Goal: Complete application form: Complete application form

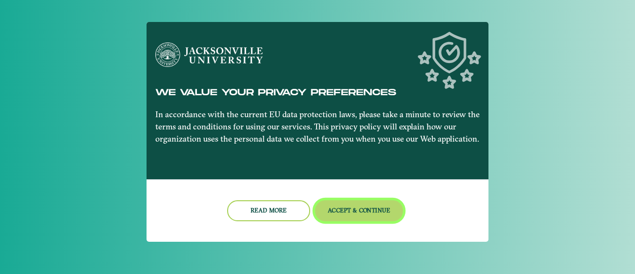
click at [367, 214] on button "Accept & Continue" at bounding box center [359, 210] width 88 height 21
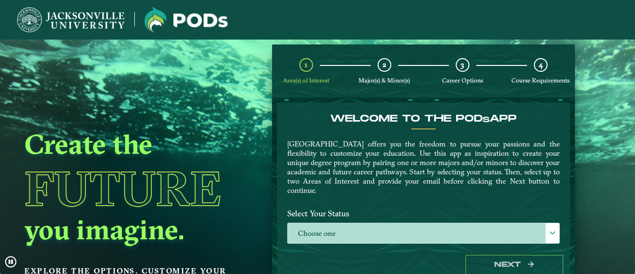
click at [463, 219] on label "Select Your Status" at bounding box center [423, 214] width 287 height 18
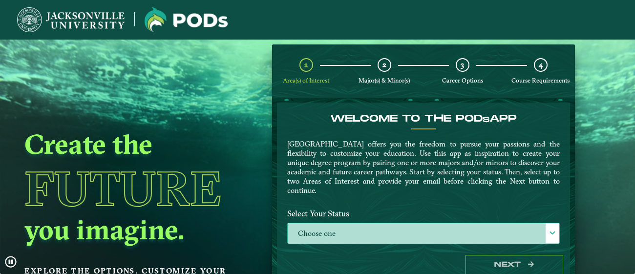
click at [551, 231] on span at bounding box center [552, 233] width 7 height 7
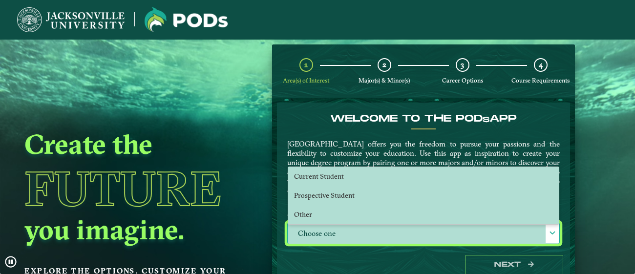
scroll to position [5, 44]
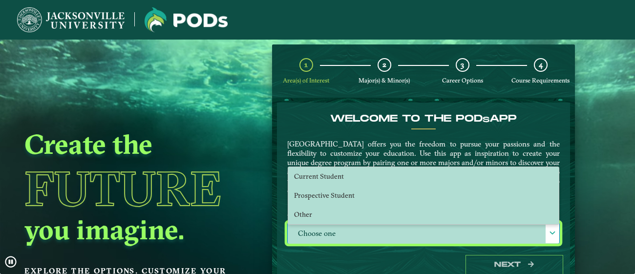
click at [595, 175] on ngx-dashboard "Create the Future you imagine. Explore the options. Customize your path. 1 Area…" at bounding box center [317, 165] width 635 height 242
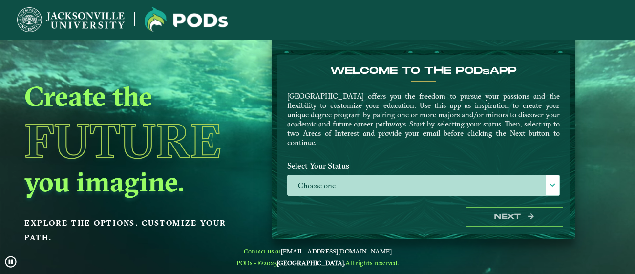
scroll to position [49, 0]
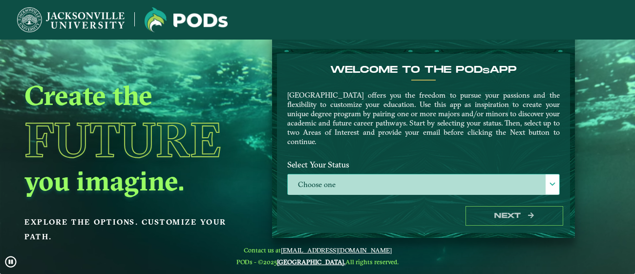
click at [548, 188] on div at bounding box center [553, 184] width 14 height 20
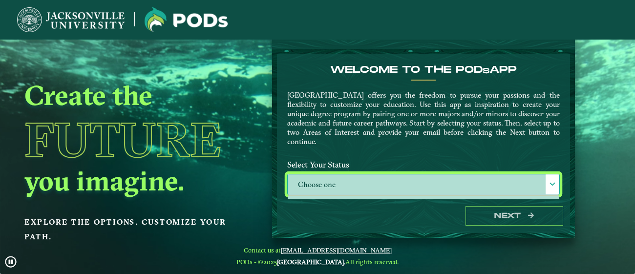
click at [538, 178] on label "Choose one" at bounding box center [424, 184] width 272 height 21
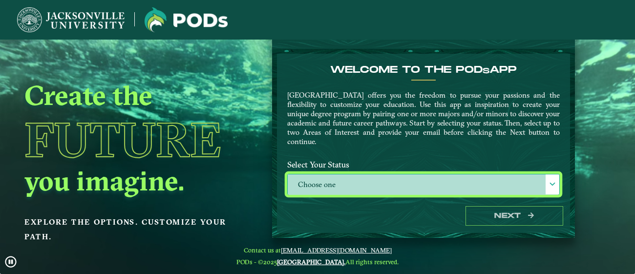
click at [477, 183] on label "Choose one" at bounding box center [424, 184] width 272 height 21
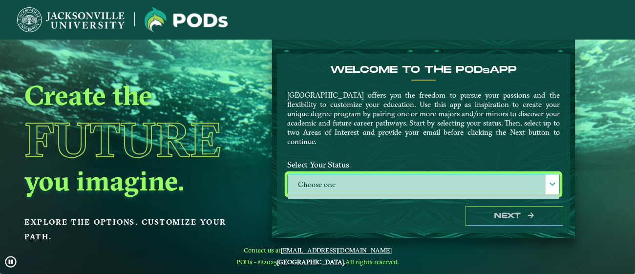
select select "[object Object]"
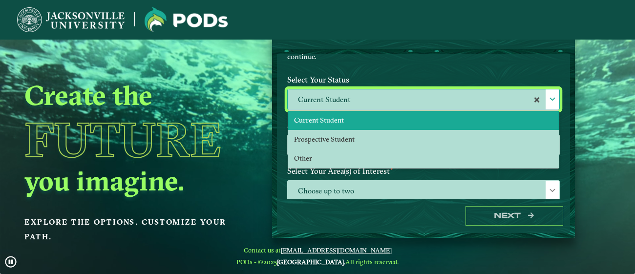
scroll to position [83, 0]
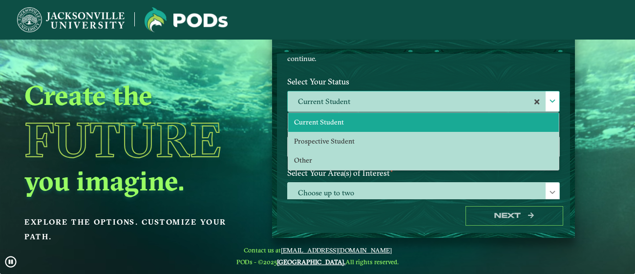
drag, startPoint x: 566, startPoint y: 95, endPoint x: 564, endPoint y: 149, distance: 53.3
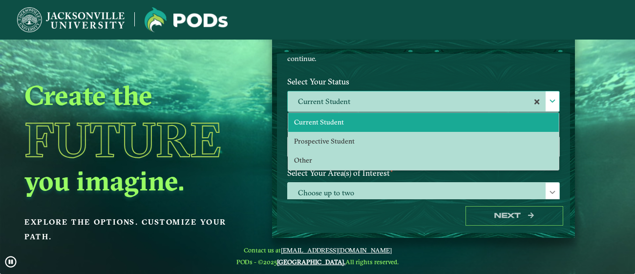
click at [564, 149] on form "Welcome to the POD s app [GEOGRAPHIC_DATA] offers you the freedom to pursue you…" at bounding box center [423, 143] width 303 height 189
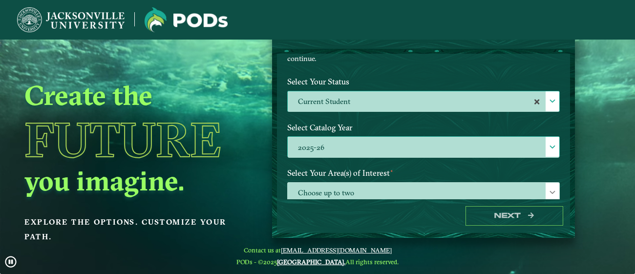
click at [549, 146] on span at bounding box center [552, 147] width 7 height 7
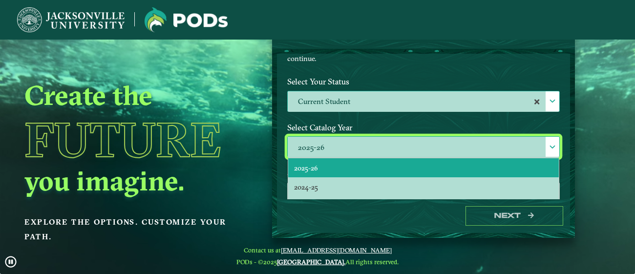
scroll to position [5, 44]
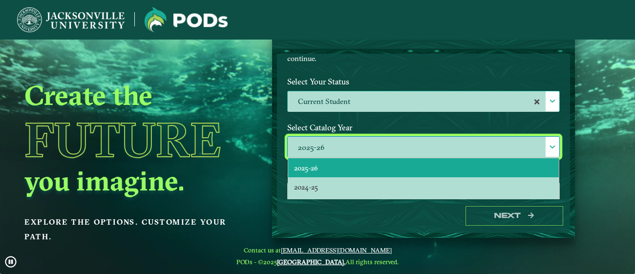
click at [467, 95] on label "Current Student" at bounding box center [424, 101] width 272 height 21
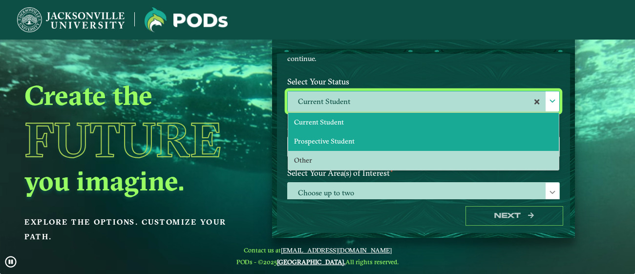
click at [379, 139] on li "Prospective Student" at bounding box center [423, 141] width 271 height 19
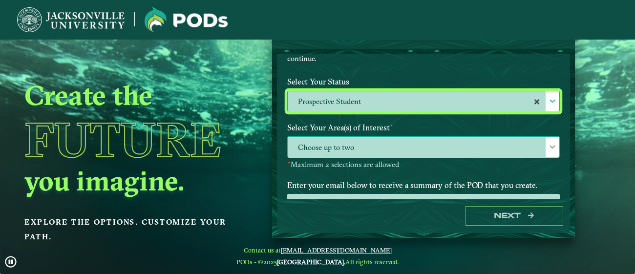
click at [503, 150] on span "Choose up to two" at bounding box center [424, 147] width 272 height 21
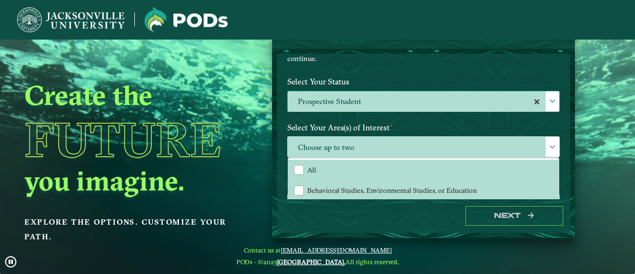
drag, startPoint x: 564, startPoint y: 143, endPoint x: 567, endPoint y: 149, distance: 6.4
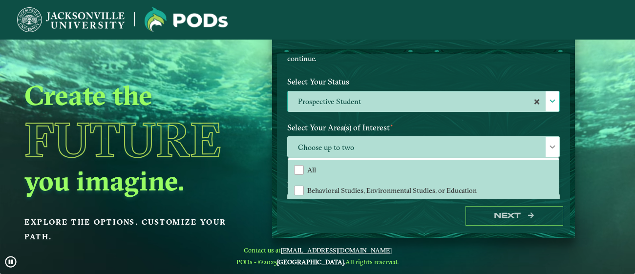
click at [567, 149] on div "Welcome to the POD s app [GEOGRAPHIC_DATA] offers you the freedom to pursue you…" at bounding box center [423, 126] width 293 height 145
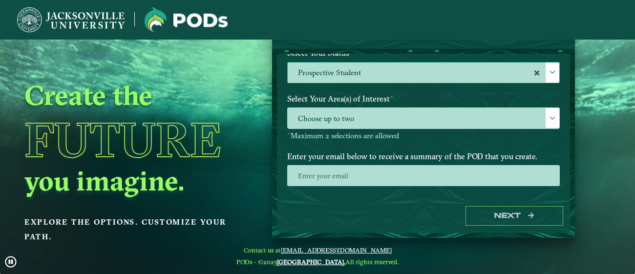
scroll to position [112, 0]
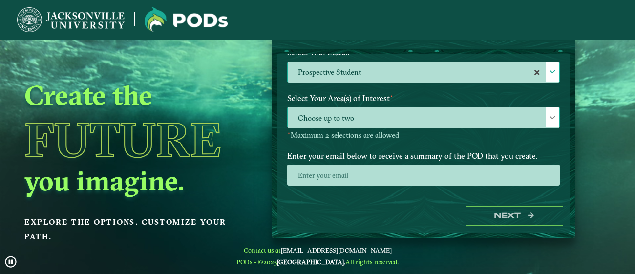
click at [546, 109] on div at bounding box center [553, 118] width 14 height 20
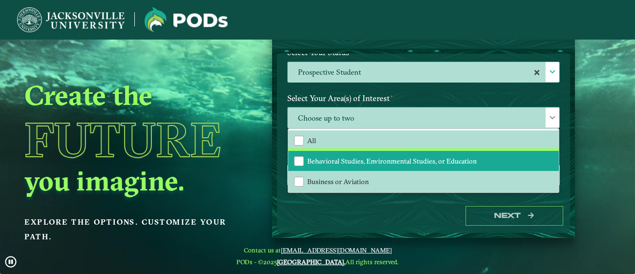
click at [553, 157] on div "All Behavioral Studies, Environmental Studies, or Education Business or Aviatio…" at bounding box center [423, 161] width 271 height 64
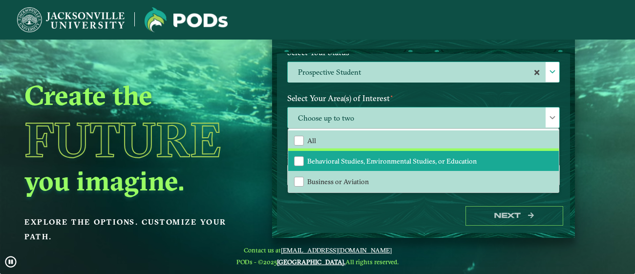
click at [552, 155] on li "Behavioral Studies, Environmental Studies, or Education" at bounding box center [423, 161] width 271 height 21
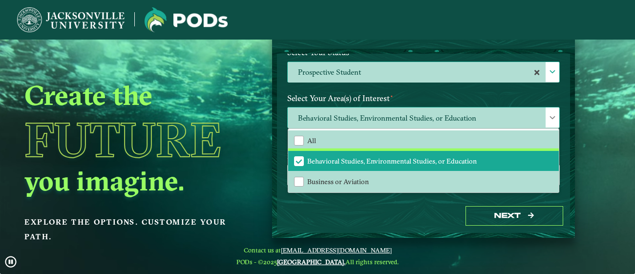
click at [552, 155] on li "Behavioral Studies, Environmental Studies, or Education" at bounding box center [423, 161] width 271 height 21
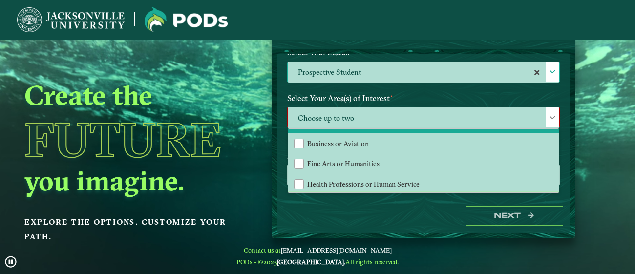
scroll to position [58, 0]
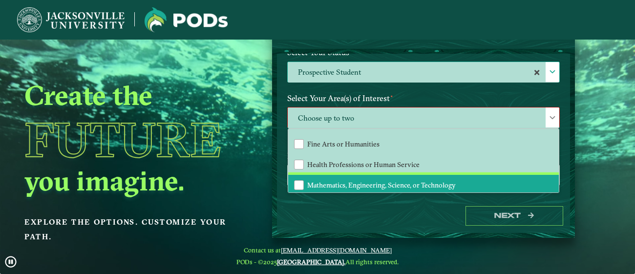
click at [431, 182] on span "Mathematics, Engineering, Science, or Technology" at bounding box center [381, 185] width 149 height 9
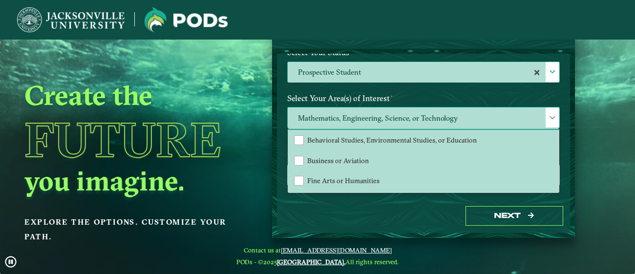
scroll to position [1, 0]
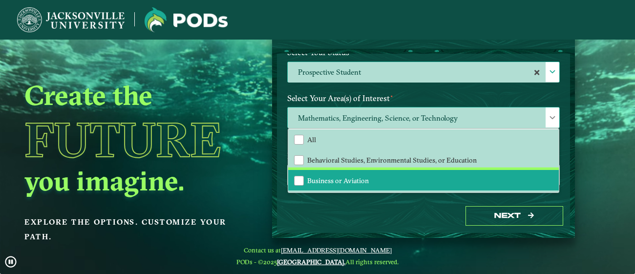
click at [367, 170] on li "Business or Aviation" at bounding box center [423, 180] width 271 height 21
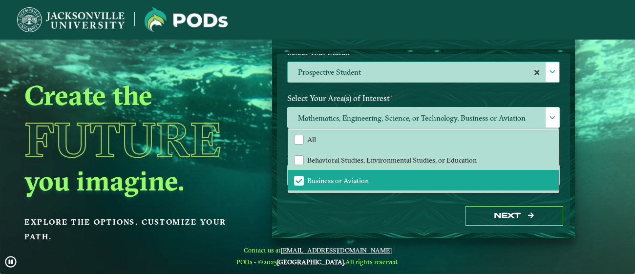
click at [562, 117] on div "Mathematics, Engineering, Science, or Technology, Business or Aviation All Beha…" at bounding box center [423, 123] width 287 height 33
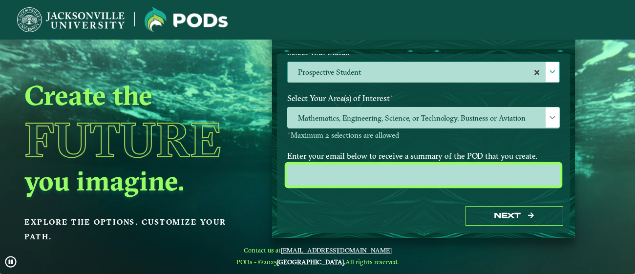
click at [492, 170] on input "email" at bounding box center [423, 175] width 273 height 21
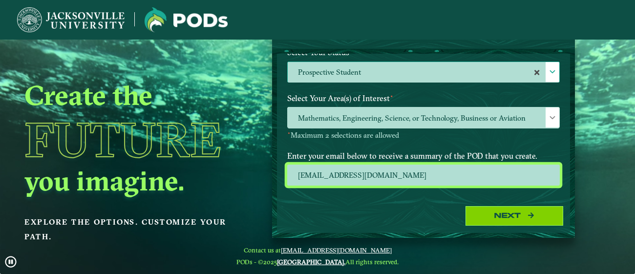
type input "[EMAIL_ADDRESS][DOMAIN_NAME]"
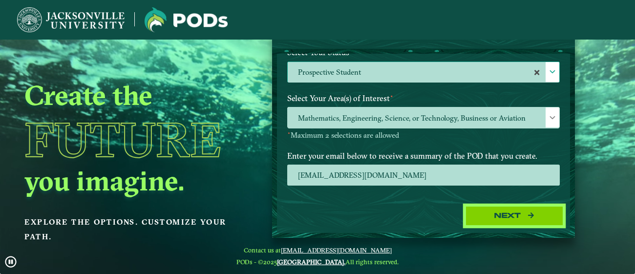
click at [483, 209] on button "Next" at bounding box center [515, 216] width 98 height 20
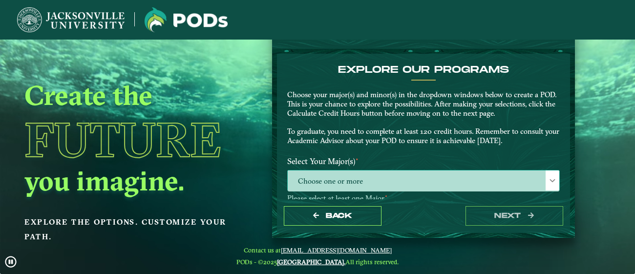
click at [549, 183] on span at bounding box center [552, 180] width 7 height 7
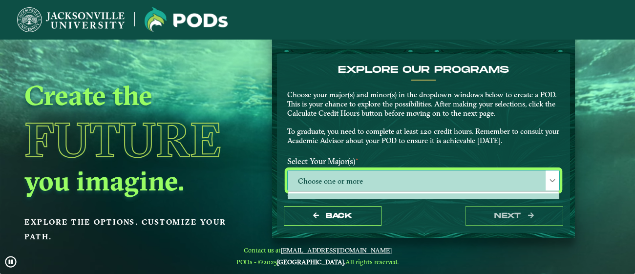
scroll to position [5, 44]
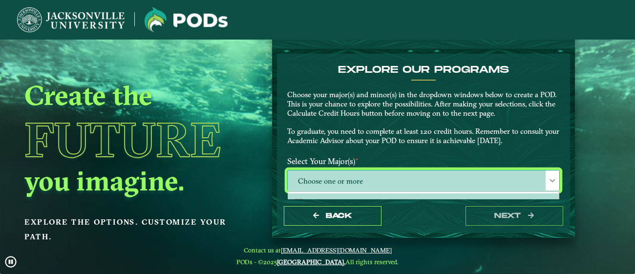
click at [549, 183] on span at bounding box center [552, 180] width 7 height 7
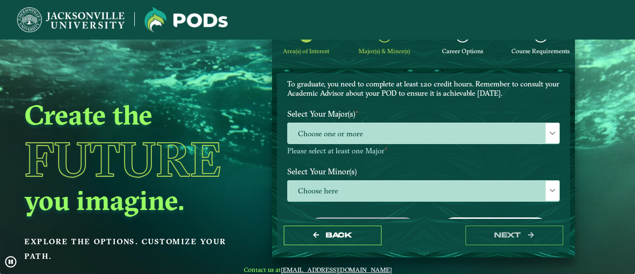
scroll to position [67, 0]
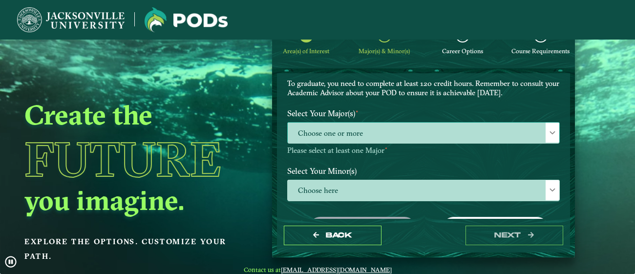
click at [546, 136] on div at bounding box center [553, 133] width 14 height 20
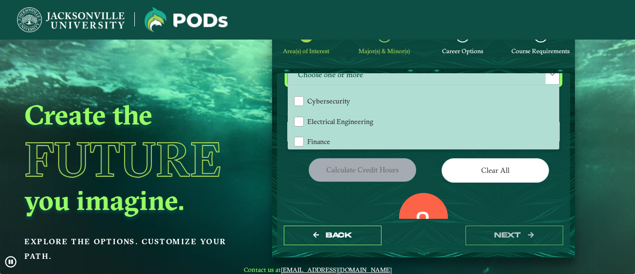
scroll to position [220, 0]
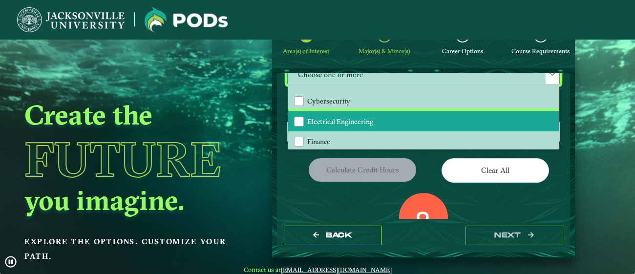
click at [471, 114] on li "Electrical Engineering" at bounding box center [423, 121] width 271 height 21
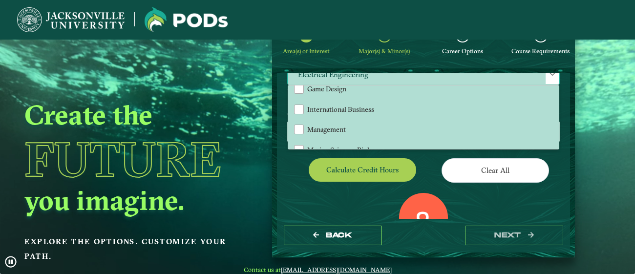
scroll to position [287, 0]
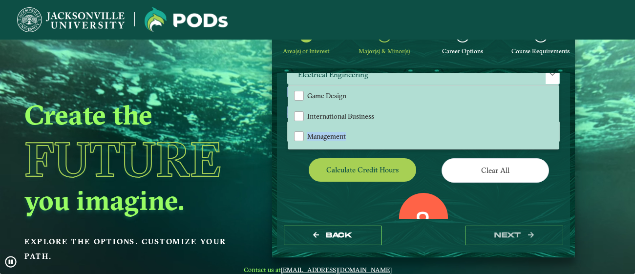
click at [555, 110] on div "EXPLORE OUR PROGRAMS Choose your major(s) and minor(s) in the dropdown windows …" at bounding box center [423, 116] width 273 height 318
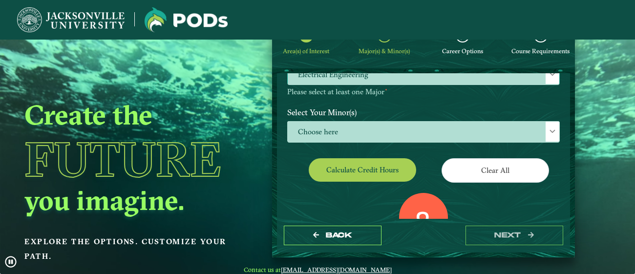
click at [551, 81] on div at bounding box center [553, 74] width 14 height 20
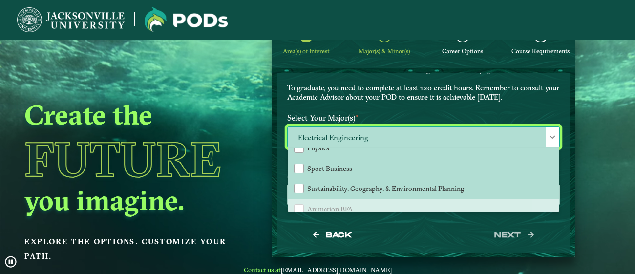
scroll to position [433, 0]
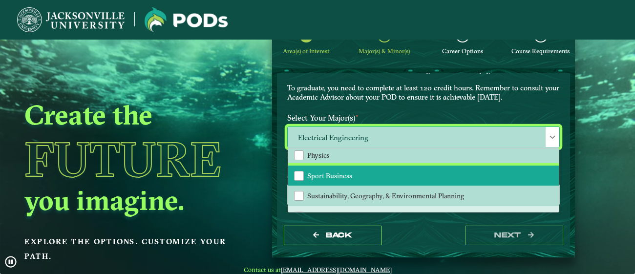
click at [415, 166] on li "Sport Business" at bounding box center [423, 176] width 271 height 21
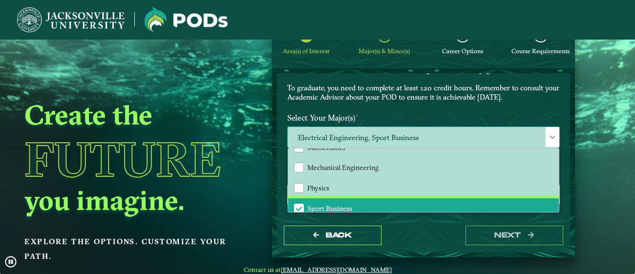
scroll to position [394, 0]
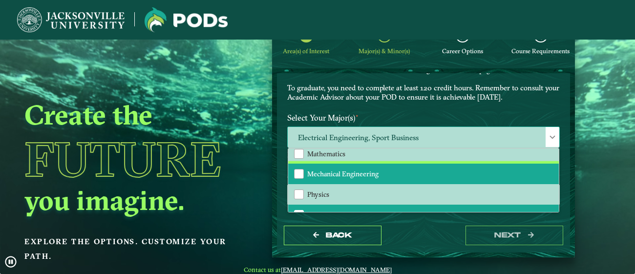
click at [469, 167] on li "Mechanical Engineering" at bounding box center [423, 174] width 271 height 21
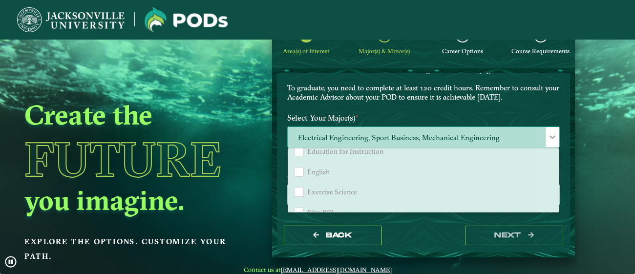
scroll to position [640, 0]
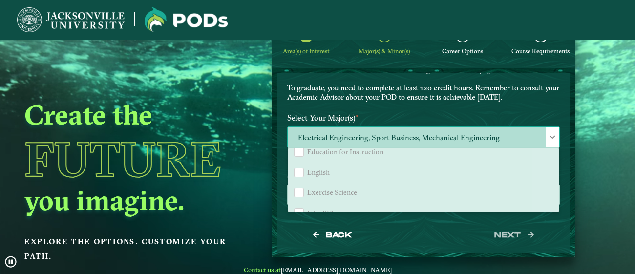
click at [316, 188] on span "Exercise Science" at bounding box center [332, 192] width 50 height 9
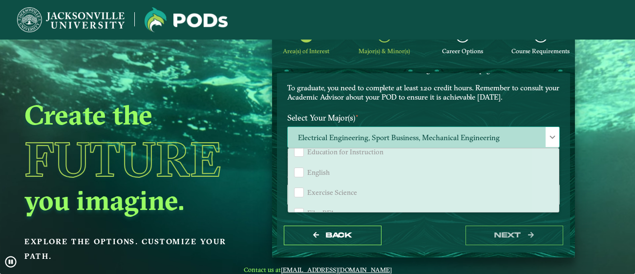
click at [492, 131] on span "Electrical Engineering, Sport Business, Mechanical Engineering" at bounding box center [424, 137] width 272 height 21
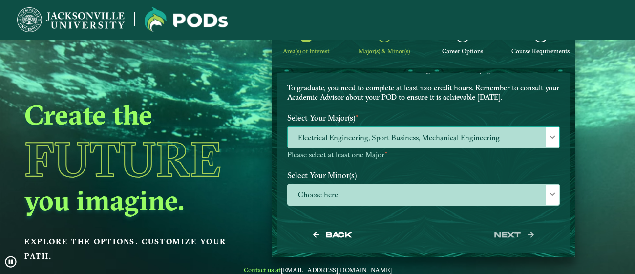
click at [494, 135] on span "Electrical Engineering, Sport Business, Mechanical Engineering" at bounding box center [424, 137] width 272 height 21
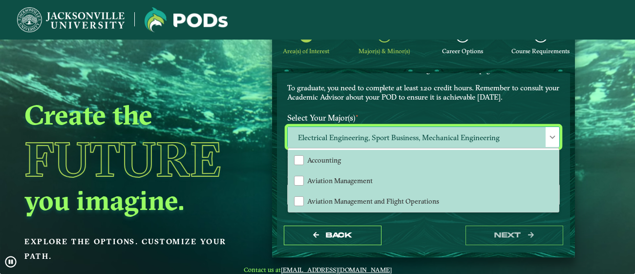
click at [478, 135] on span "Electrical Engineering, Sport Business, Mechanical Engineering" at bounding box center [424, 137] width 272 height 21
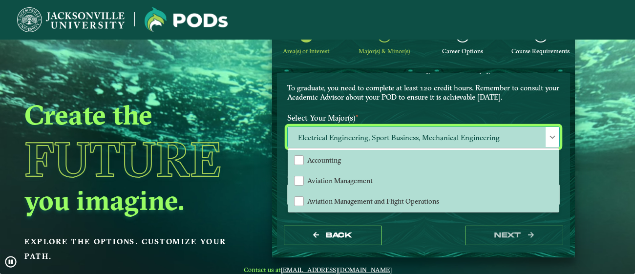
click at [478, 135] on span "Electrical Engineering, Sport Business, Mechanical Engineering" at bounding box center [424, 137] width 272 height 21
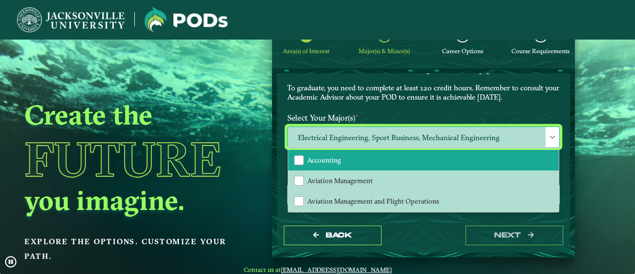
click at [391, 159] on li "Accounting" at bounding box center [423, 160] width 271 height 21
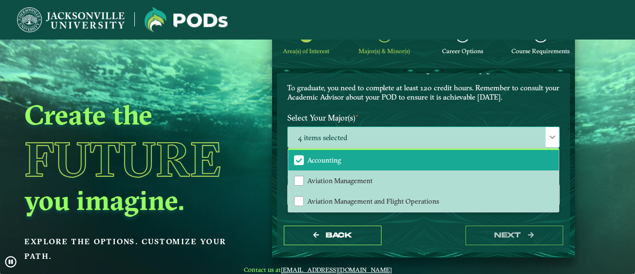
click at [375, 159] on li "Accounting" at bounding box center [423, 160] width 271 height 21
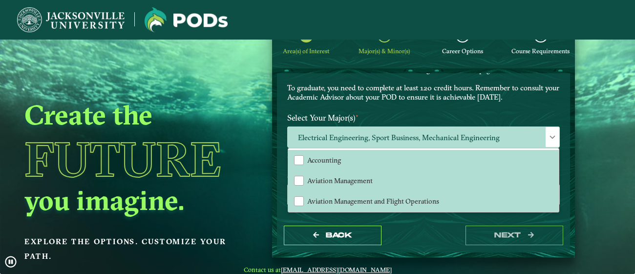
click at [564, 162] on div "EXPLORE OUR PROGRAMS Choose your major(s) and minor(s) in the dropdown windows …" at bounding box center [423, 145] width 293 height 145
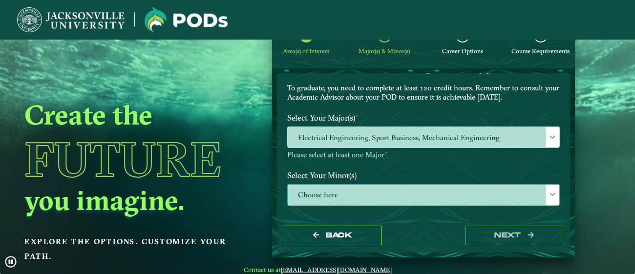
click at [546, 199] on div at bounding box center [553, 195] width 14 height 20
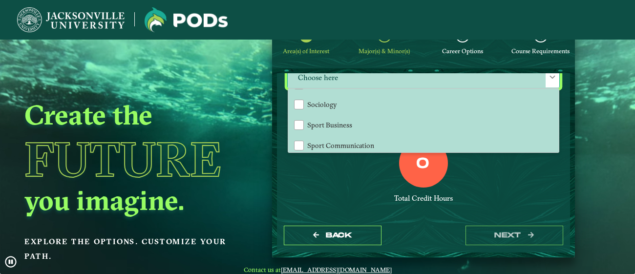
scroll to position [925, 0]
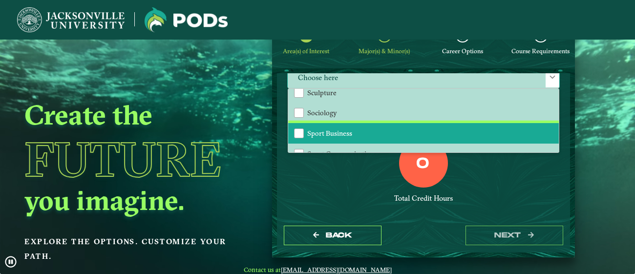
click at [461, 123] on li "Sport Business" at bounding box center [423, 133] width 271 height 21
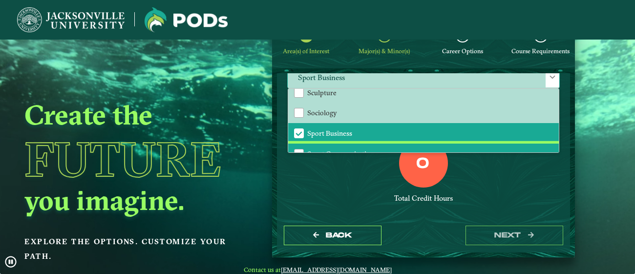
click at [403, 144] on li "Sport Communication" at bounding box center [423, 154] width 271 height 21
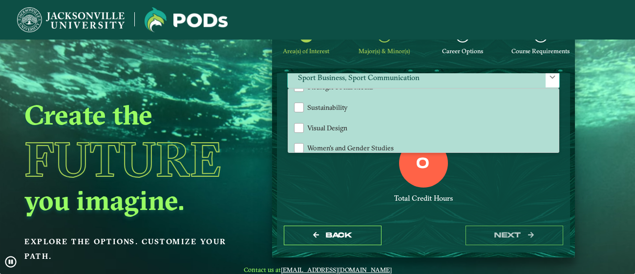
scroll to position [1041, 0]
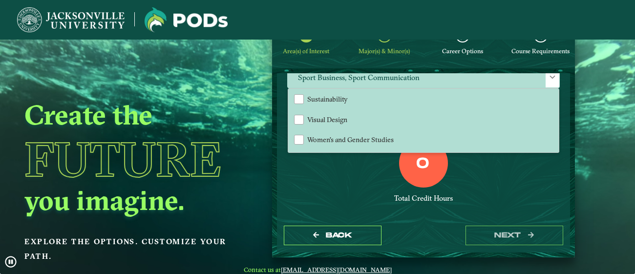
click at [611, 148] on ngx-dashboard "Create the Future you imagine. Explore the options. Customize your path. Area(s…" at bounding box center [317, 136] width 635 height 242
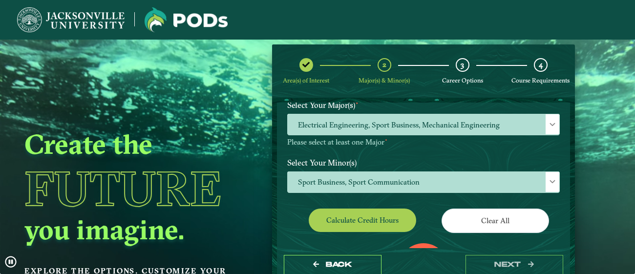
scroll to position [91, 0]
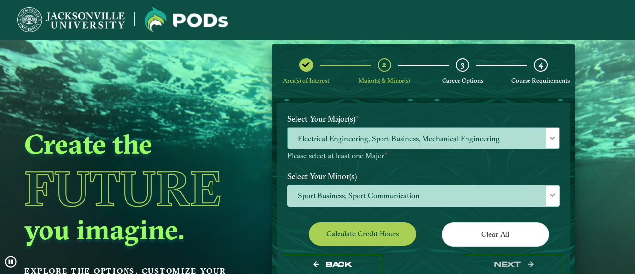
click at [549, 141] on span at bounding box center [552, 138] width 7 height 7
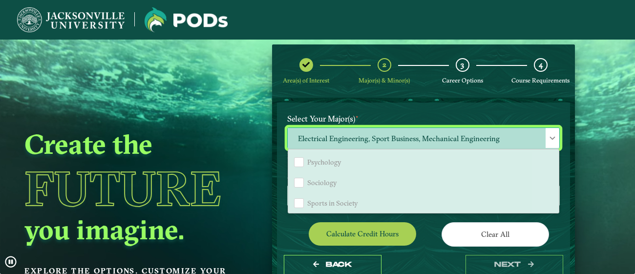
scroll to position [820, 0]
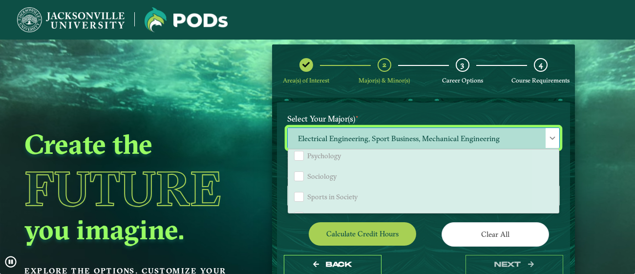
click at [623, 177] on ngx-dashboard "Create the Future you imagine. Explore the options. Customize your path. Area(s…" at bounding box center [317, 165] width 635 height 242
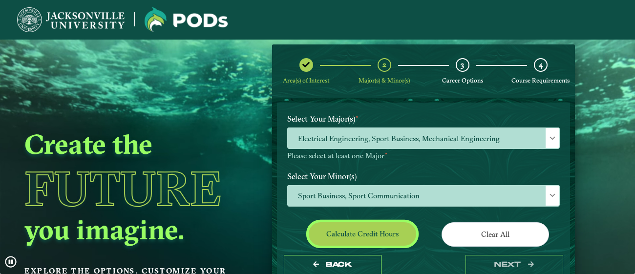
click at [406, 227] on button "Calculate credit hours" at bounding box center [363, 233] width 108 height 23
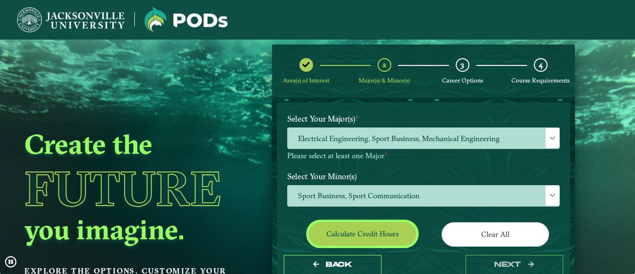
scroll to position [165, 0]
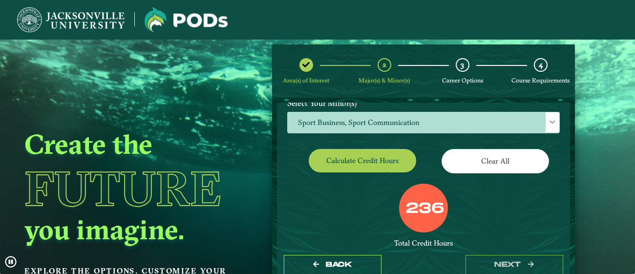
click at [423, 207] on label "236" at bounding box center [425, 209] width 39 height 19
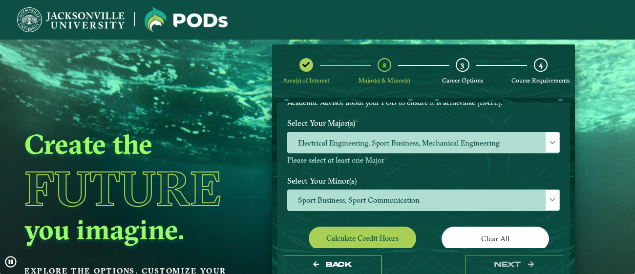
scroll to position [86, 0]
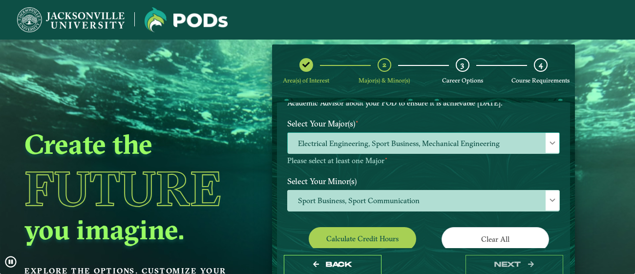
click at [531, 140] on span "Electrical Engineering, Sport Business, Mechanical Engineering" at bounding box center [424, 143] width 272 height 21
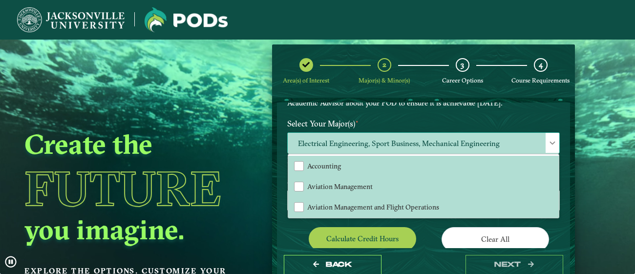
click at [367, 142] on span "Electrical Engineering, Sport Business, Mechanical Engineering" at bounding box center [424, 143] width 272 height 21
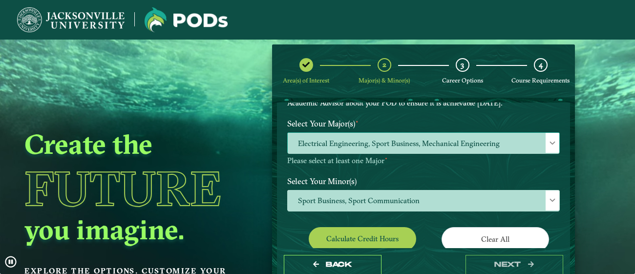
click at [503, 140] on span "Electrical Engineering, Sport Business, Mechanical Engineering" at bounding box center [424, 143] width 272 height 21
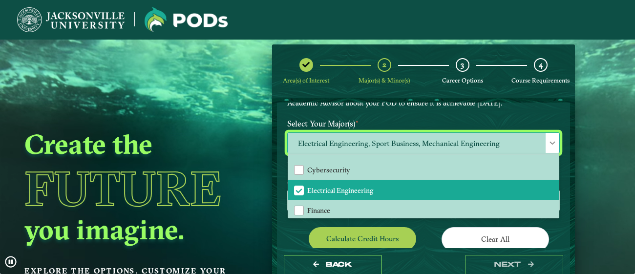
scroll to position [213, 0]
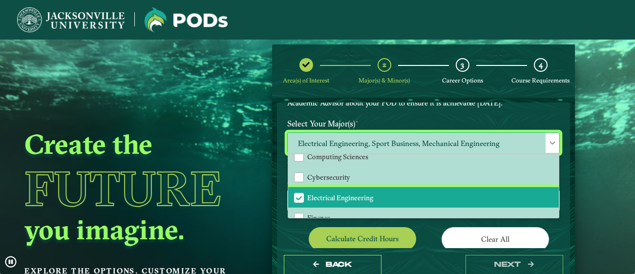
click at [428, 191] on li "Electrical Engineering" at bounding box center [423, 197] width 271 height 21
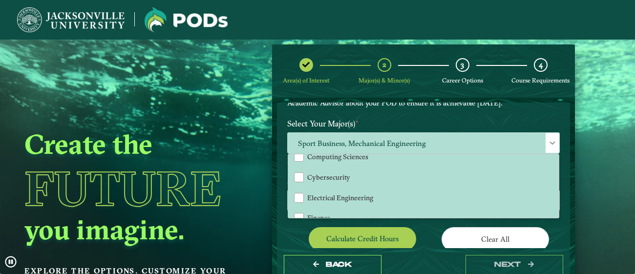
click at [579, 163] on div "Area(s) of Interest 2 Major(s) & Minor(s) 3 Career Options 4 Course Requirement…" at bounding box center [424, 165] width 318 height 242
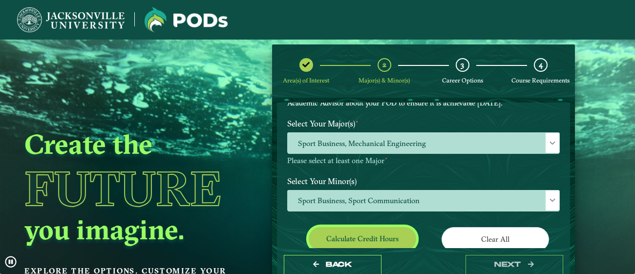
click at [406, 238] on button "Calculate credit hours" at bounding box center [363, 238] width 108 height 23
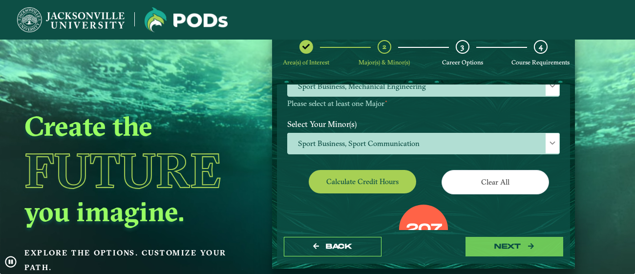
scroll to position [19, 0]
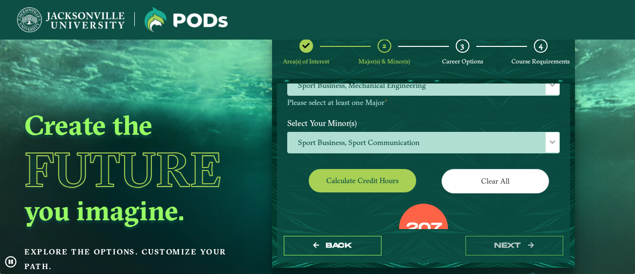
click at [565, 184] on div "EXPLORE OUR PROGRAMS Choose your major(s) and minor(s) in the dropdown windows …" at bounding box center [423, 156] width 293 height 145
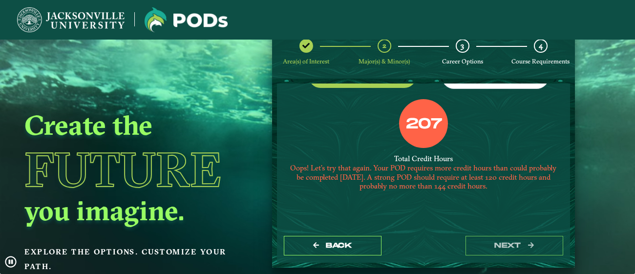
scroll to position [229, 0]
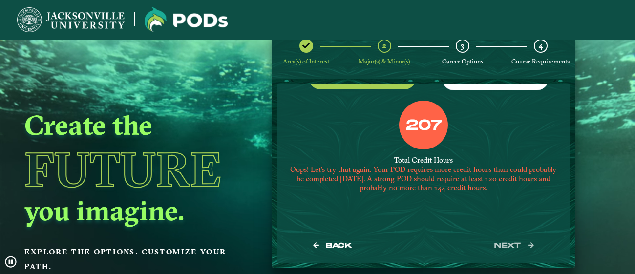
drag, startPoint x: 563, startPoint y: 196, endPoint x: 575, endPoint y: 185, distance: 16.2
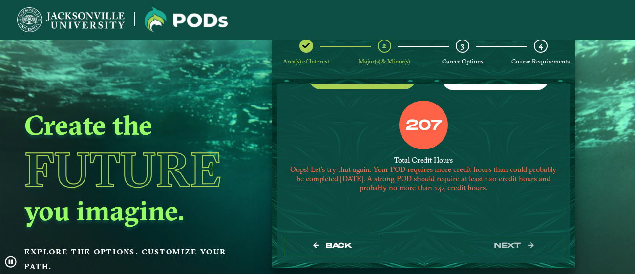
click at [575, 185] on div "Area(s) of Interest 2 Major(s) & Minor(s) 3 Career Options 4 Course Requirement…" at bounding box center [424, 146] width 318 height 242
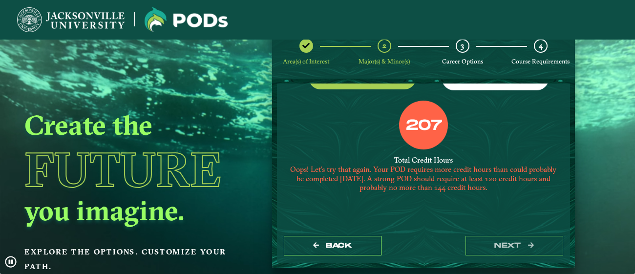
click at [545, 165] on div "Oops! Let’s try that again. Your POD requires more credit hours than could prob…" at bounding box center [423, 178] width 273 height 27
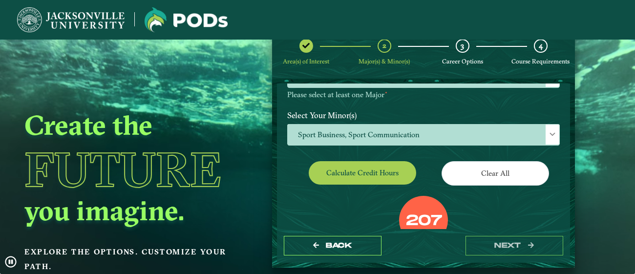
scroll to position [131, 0]
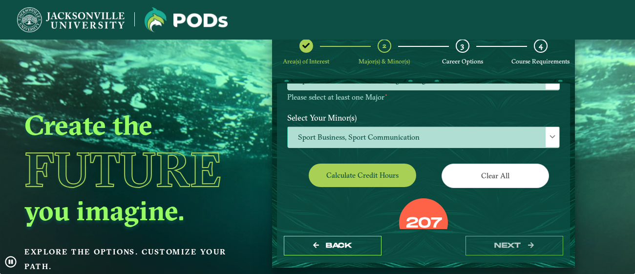
click at [502, 135] on span "Sport Business, Sport Communication" at bounding box center [424, 137] width 272 height 21
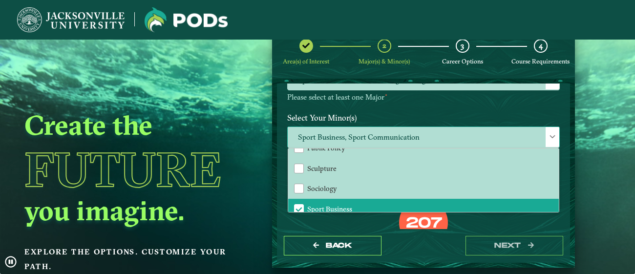
scroll to position [917, 0]
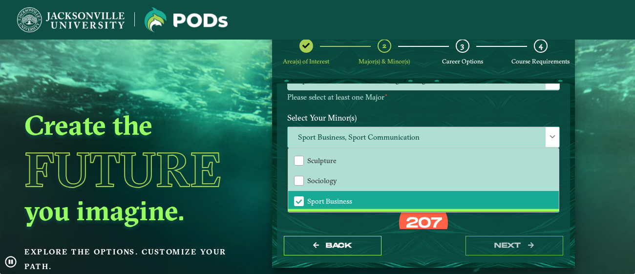
click at [387, 212] on li "Sport Communication" at bounding box center [423, 222] width 271 height 21
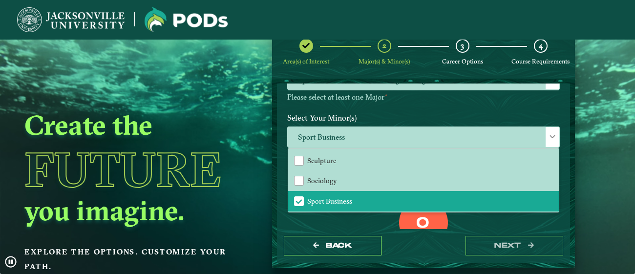
click at [412, 232] on div "Back next" at bounding box center [423, 246] width 293 height 34
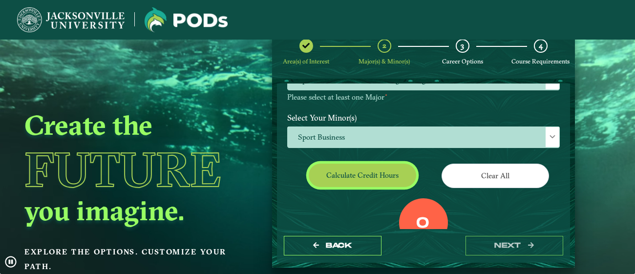
click at [376, 181] on button "Calculate credit hours" at bounding box center [363, 175] width 108 height 23
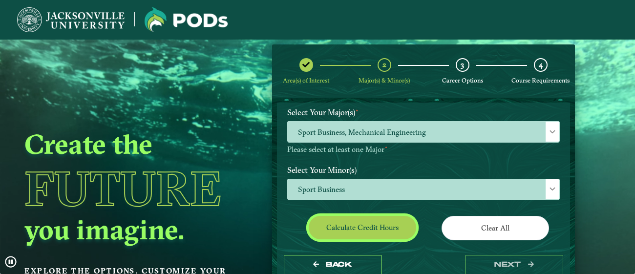
scroll to position [96, 0]
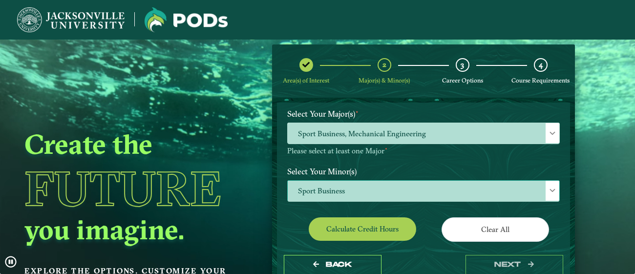
click at [408, 190] on span "Sport Business" at bounding box center [424, 191] width 272 height 21
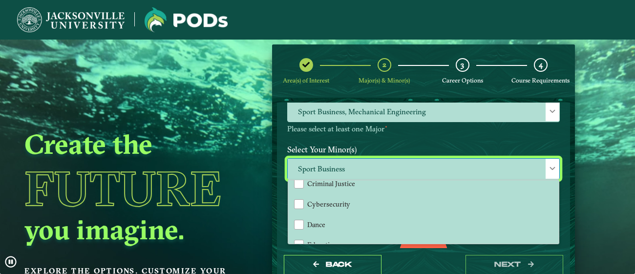
scroll to position [117, 0]
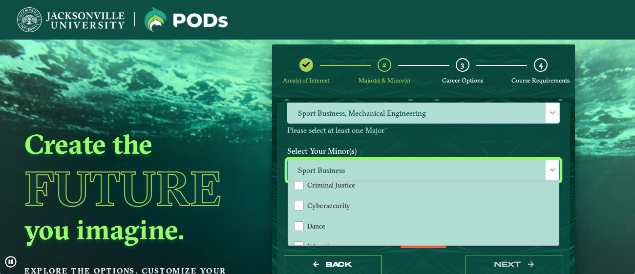
click at [521, 100] on form "EXPLORE OUR PROGRAMS Choose your major(s) and minor(s) in the dropdown windows …" at bounding box center [423, 192] width 303 height 189
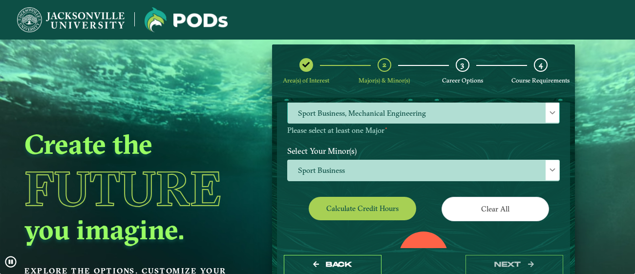
click at [549, 109] on span at bounding box center [552, 112] width 7 height 7
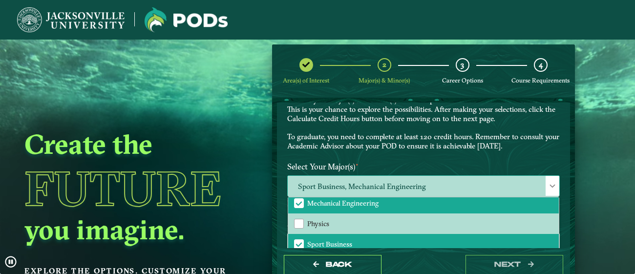
scroll to position [400, 0]
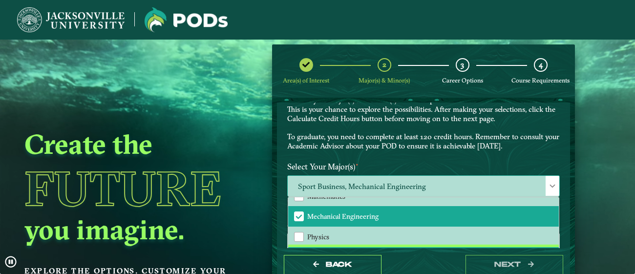
click at [299, 253] on div "Sport Business" at bounding box center [299, 258] width 10 height 10
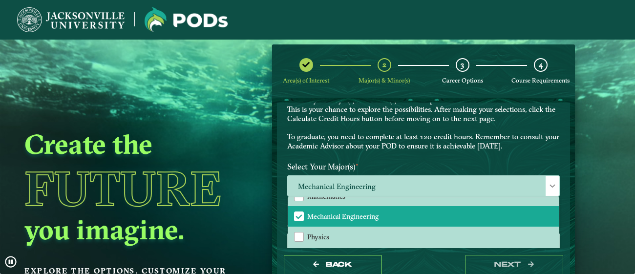
click at [604, 196] on ngx-dashboard "Create the Future you imagine. Explore the options. Customize your path. Area(s…" at bounding box center [317, 165] width 635 height 242
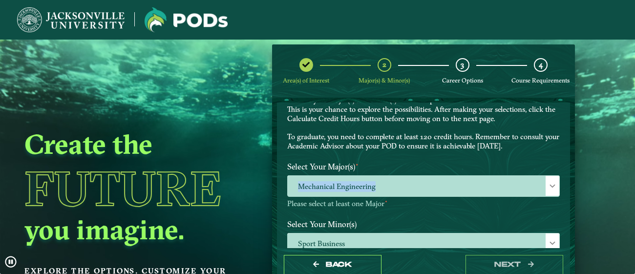
drag, startPoint x: 565, startPoint y: 173, endPoint x: 563, endPoint y: 179, distance: 6.0
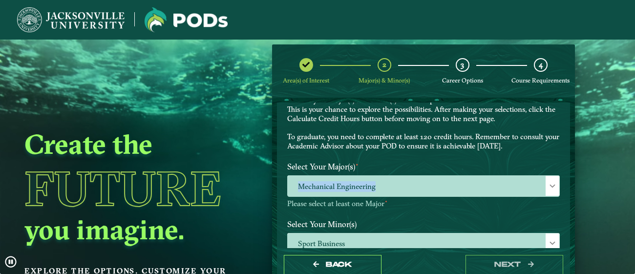
click at [563, 179] on div "EXPLORE OUR PROGRAMS Choose your major(s) and minor(s) in the dropdown windows …" at bounding box center [423, 175] width 293 height 145
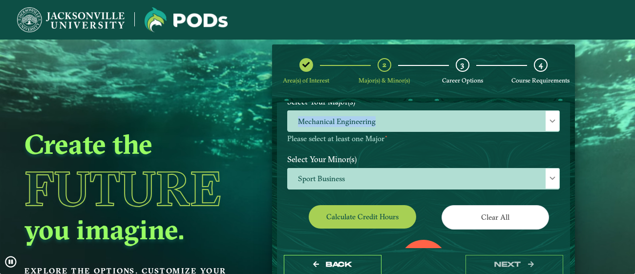
scroll to position [109, 0]
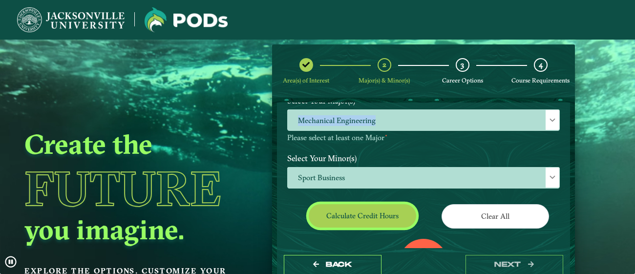
click at [369, 225] on button "Calculate credit hours" at bounding box center [363, 215] width 108 height 23
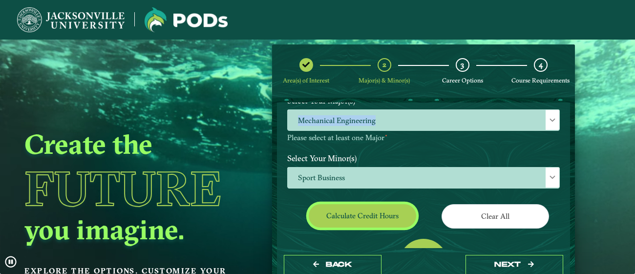
scroll to position [165, 0]
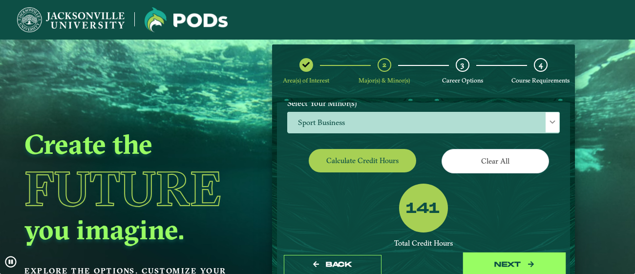
click at [475, 262] on button "next" at bounding box center [515, 265] width 98 height 20
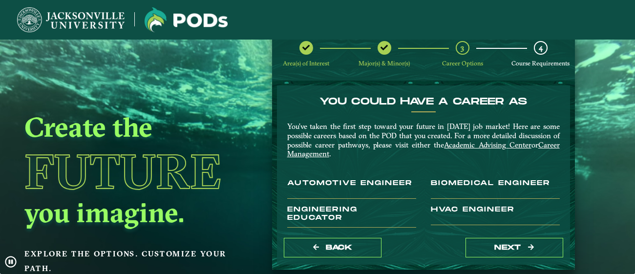
scroll to position [19, 0]
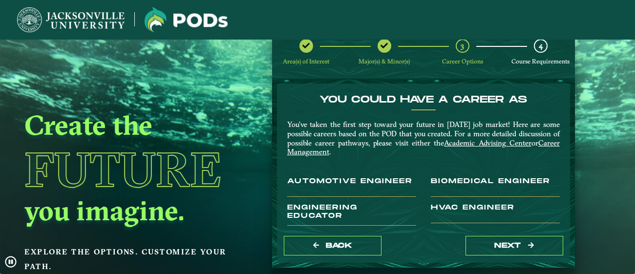
drag, startPoint x: 565, startPoint y: 106, endPoint x: 567, endPoint y: 116, distance: 10.4
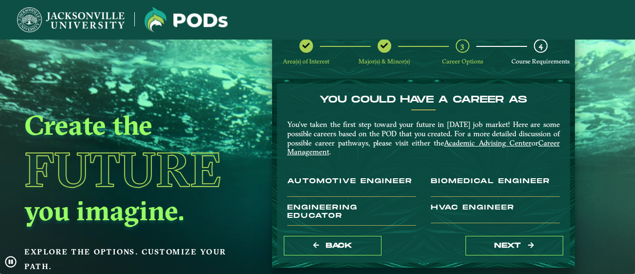
click at [567, 116] on div "You Could Have a Career as You’ve taken the first step toward your future in [D…" at bounding box center [423, 156] width 293 height 145
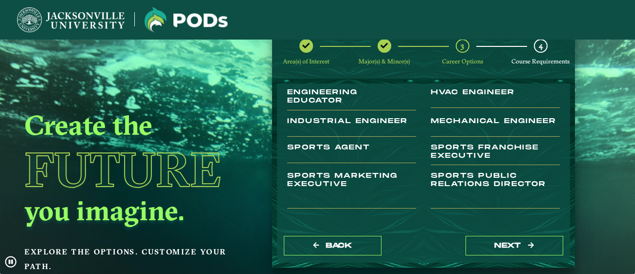
scroll to position [116, 0]
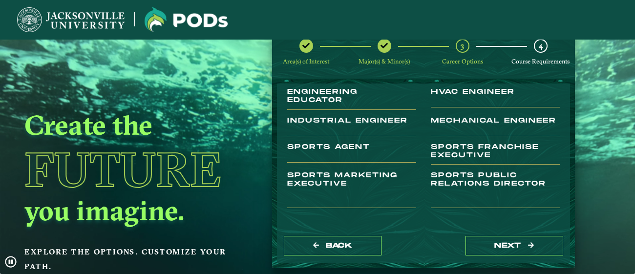
click at [470, 152] on h3 "Sports Franchise Executive" at bounding box center [495, 154] width 129 height 22
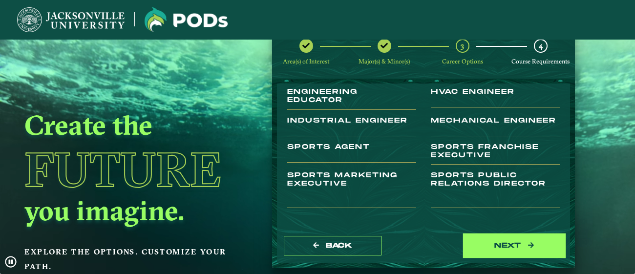
click at [485, 243] on button "next" at bounding box center [515, 246] width 98 height 20
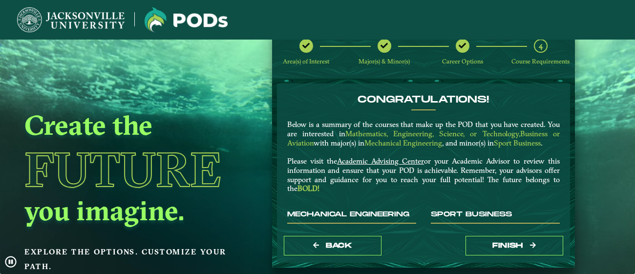
click at [569, 101] on form "Congratulations! Below is a summary of the courses that make up the POD that yo…" at bounding box center [423, 173] width 303 height 189
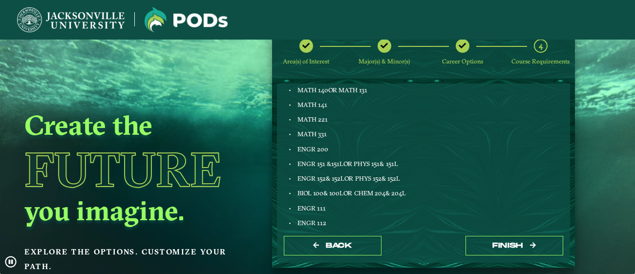
scroll to position [676, 0]
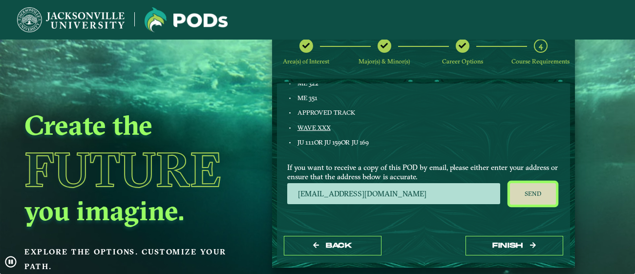
click at [537, 198] on button "Send" at bounding box center [533, 194] width 46 height 22
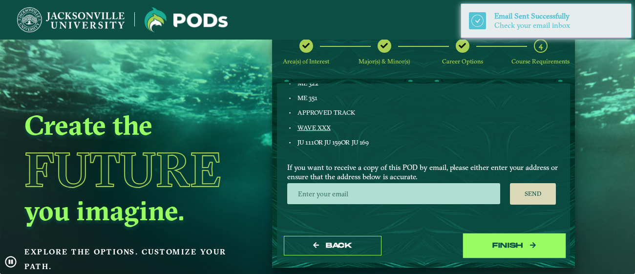
click at [513, 247] on button "Finish" at bounding box center [515, 246] width 98 height 20
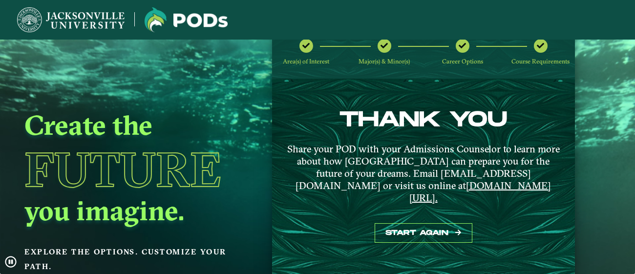
click at [412, 233] on div "THANK YOU Share your POD with your Admissions Counselor to learn more about how…" at bounding box center [423, 176] width 303 height 195
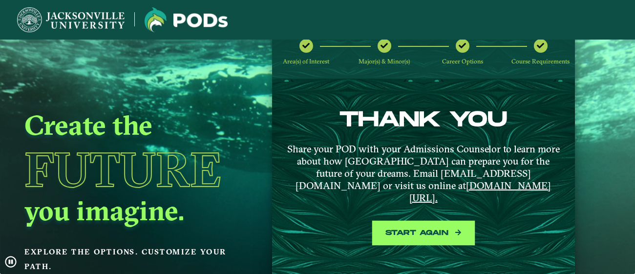
click at [418, 225] on button "Start again" at bounding box center [424, 233] width 98 height 20
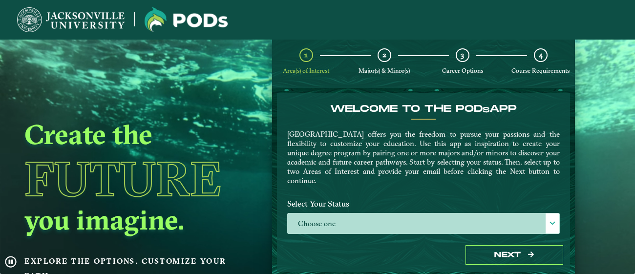
scroll to position [0, 0]
